Goal: Task Accomplishment & Management: Use online tool/utility

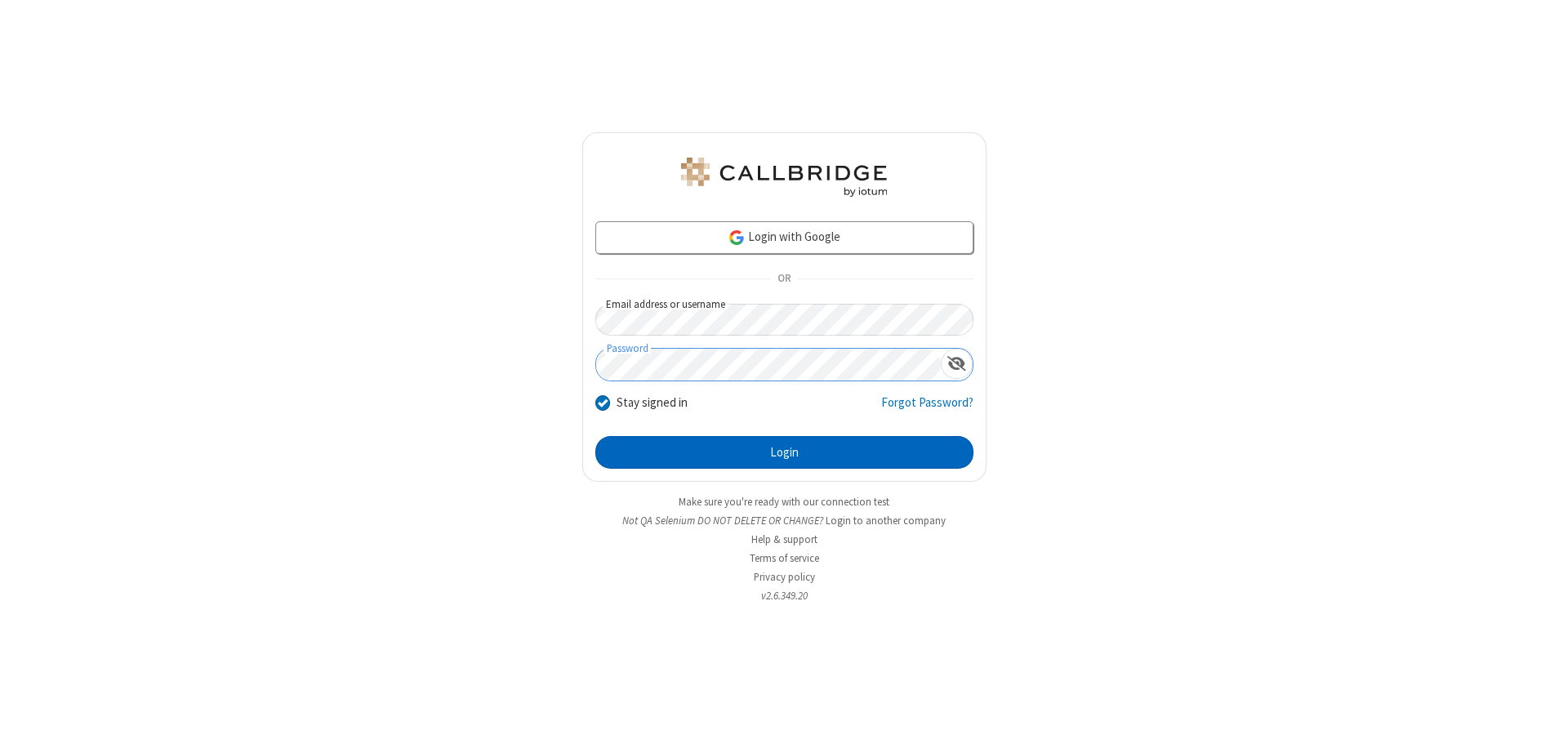
click at [784, 452] on button "Login" at bounding box center [784, 452] width 378 height 32
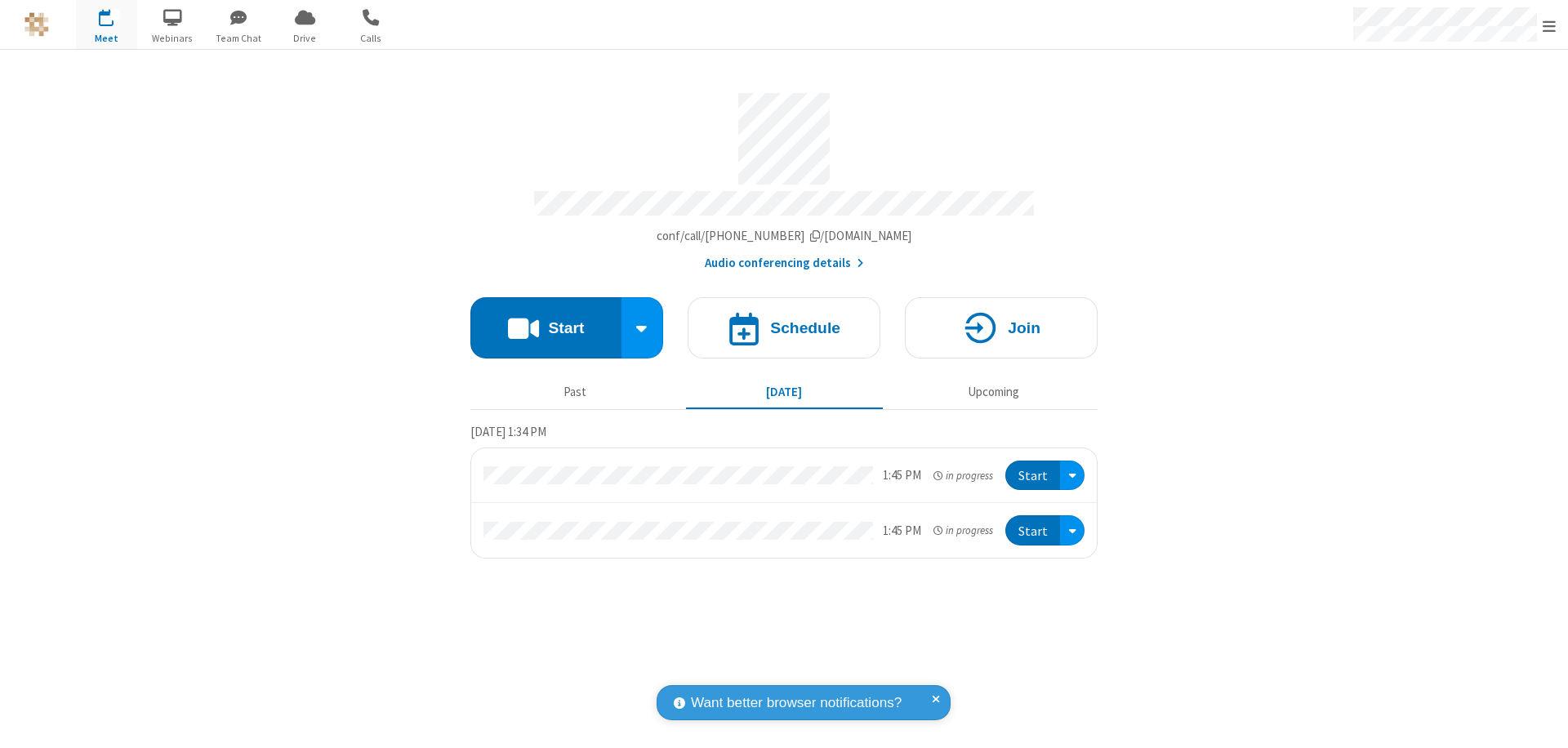
click at [546, 320] on button "Start" at bounding box center [546, 328] width 151 height 61
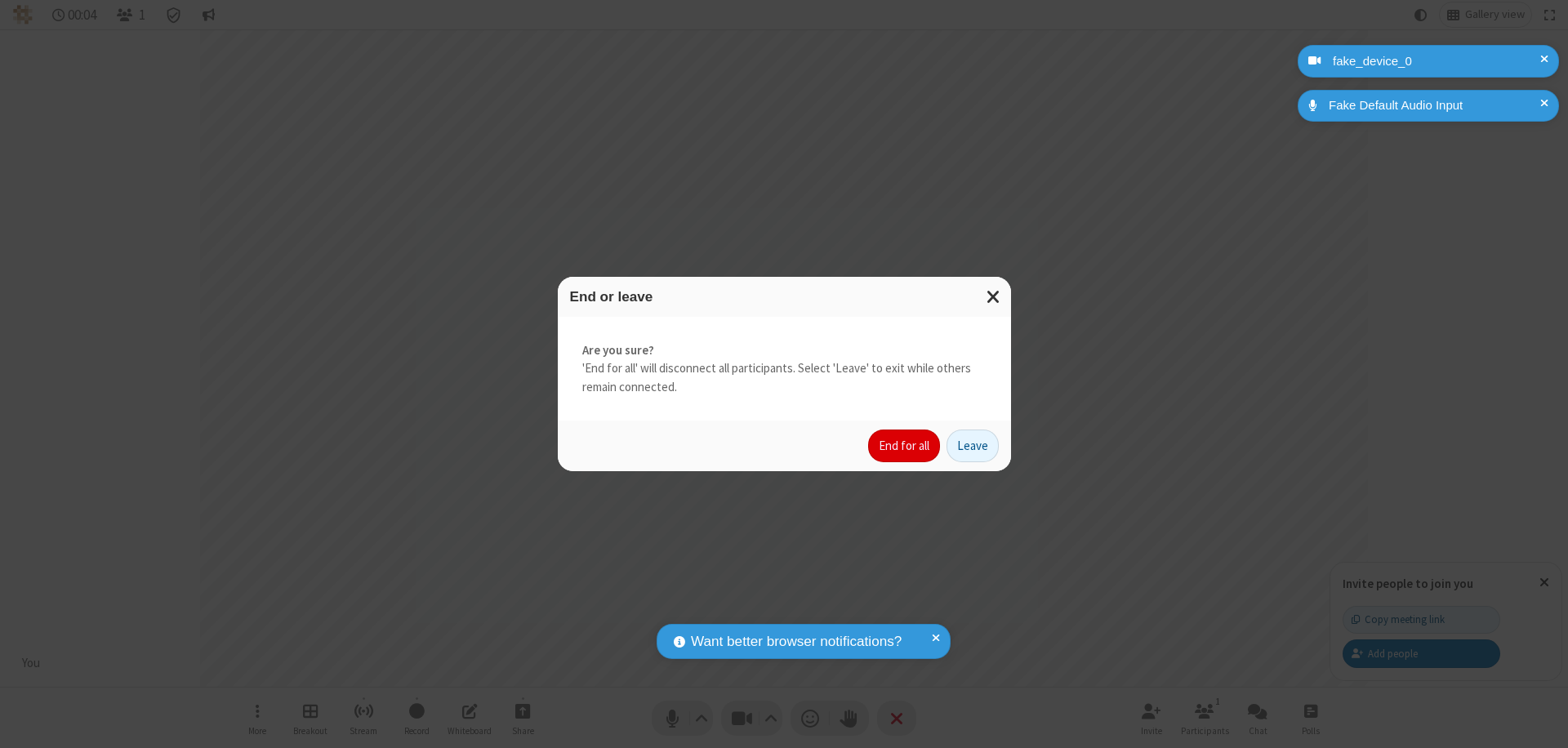
click at [905, 446] on button "End for all" at bounding box center [904, 446] width 72 height 32
